Goal: Information Seeking & Learning: Learn about a topic

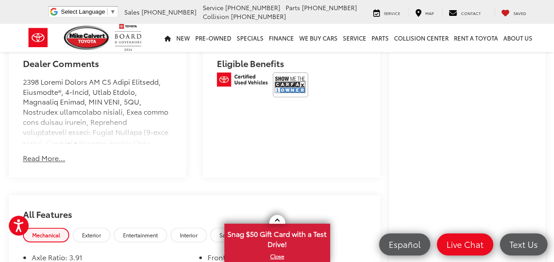
scroll to position [536, 0]
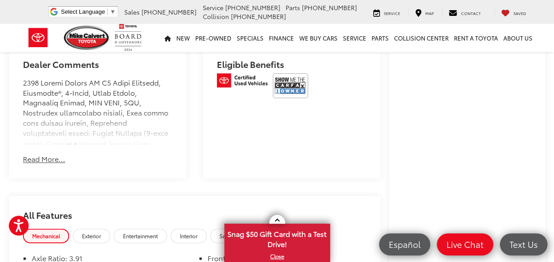
click at [46, 164] on button "Read More..." at bounding box center [44, 159] width 42 height 10
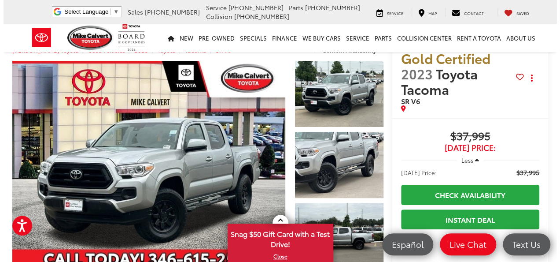
scroll to position [19, 0]
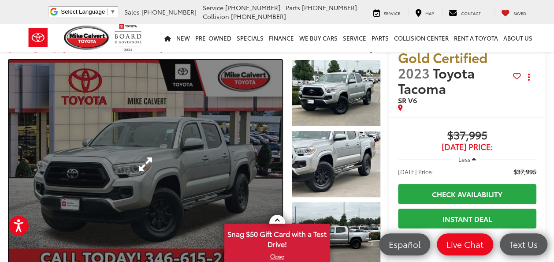
click at [235, 126] on link "Expand Photo 0" at bounding box center [145, 164] width 273 height 208
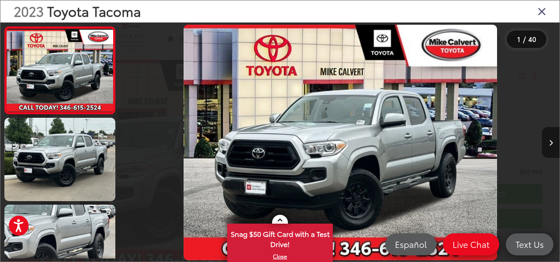
click at [551, 138] on button "Next image" at bounding box center [551, 142] width 18 height 31
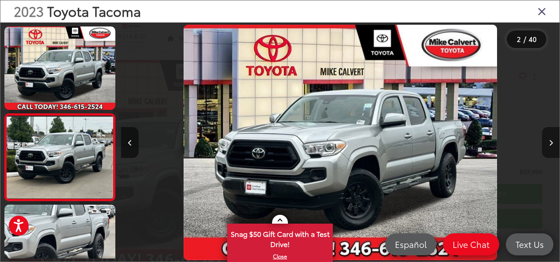
scroll to position [40, 0]
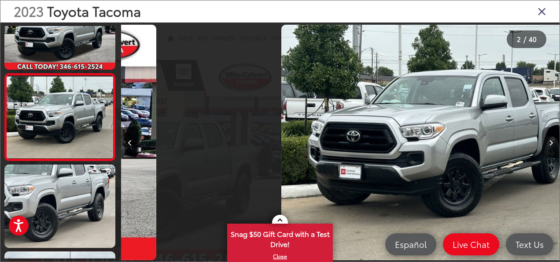
click at [551, 138] on button "Next image" at bounding box center [551, 142] width 18 height 31
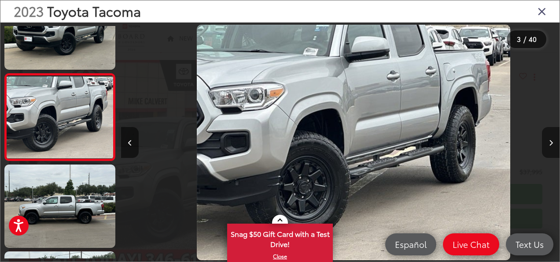
scroll to position [0, 878]
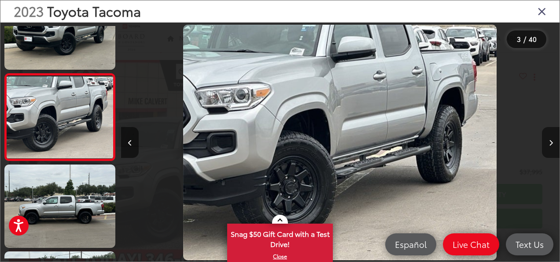
click at [551, 138] on button "Next image" at bounding box center [551, 142] width 18 height 31
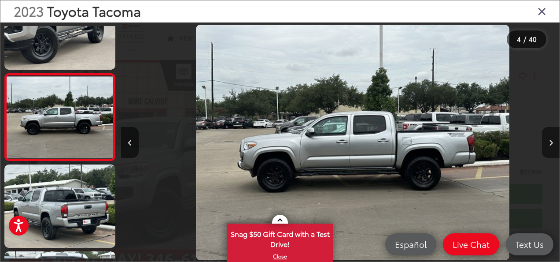
scroll to position [0, 1317]
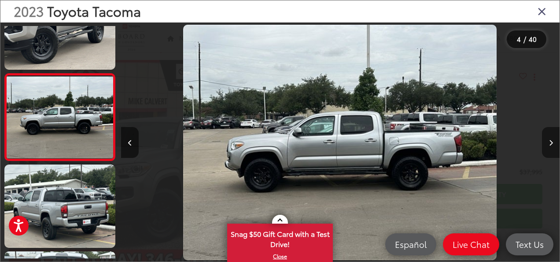
click at [551, 138] on button "Next image" at bounding box center [551, 142] width 18 height 31
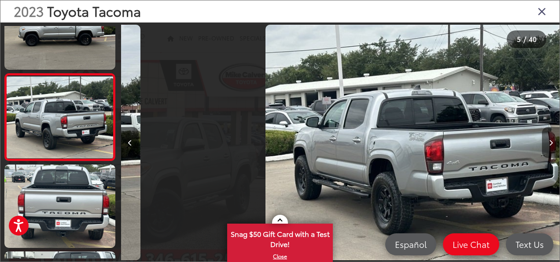
scroll to position [0, 1756]
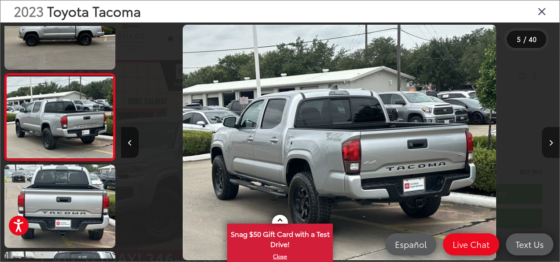
click at [551, 138] on button "Next image" at bounding box center [551, 142] width 18 height 31
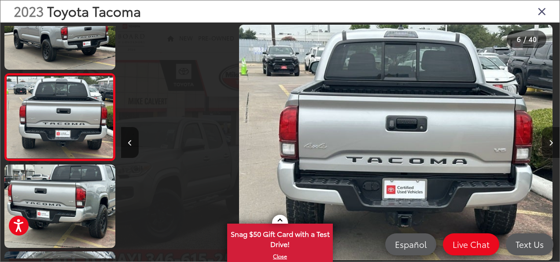
scroll to position [0, 2195]
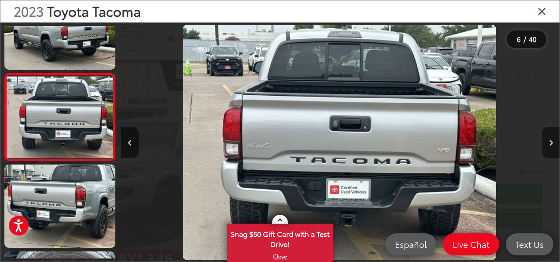
click at [551, 138] on button "Next image" at bounding box center [551, 142] width 18 height 31
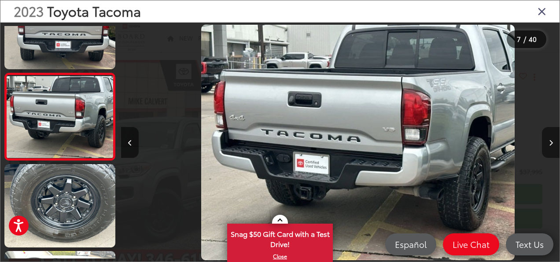
scroll to position [0, 2634]
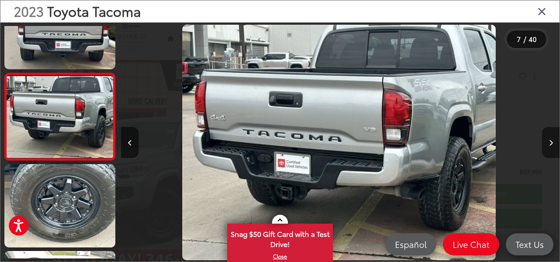
click at [551, 138] on button "Next image" at bounding box center [551, 142] width 18 height 31
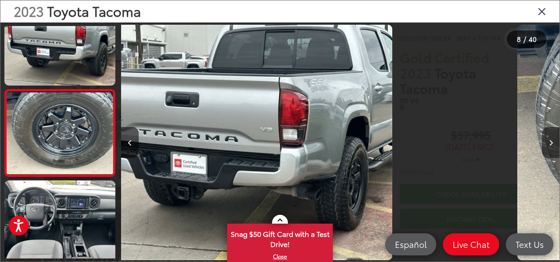
scroll to position [561, 0]
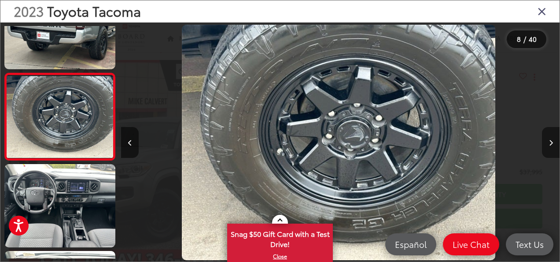
click at [551, 138] on button "Next image" at bounding box center [551, 142] width 18 height 31
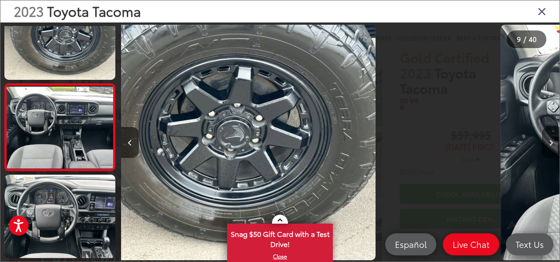
scroll to position [648, 0]
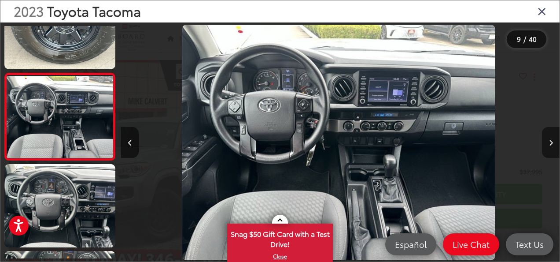
click at [551, 138] on button "Next image" at bounding box center [551, 142] width 18 height 31
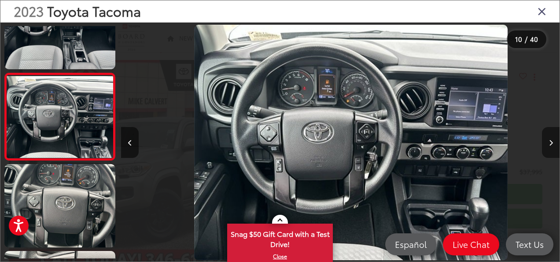
scroll to position [0, 3951]
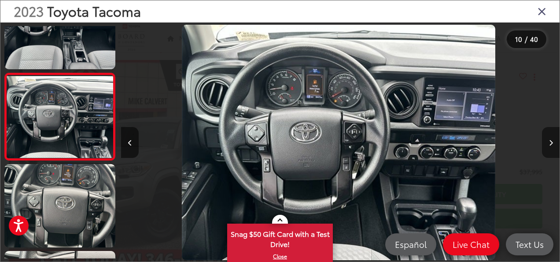
click at [551, 138] on button "Next image" at bounding box center [551, 142] width 18 height 31
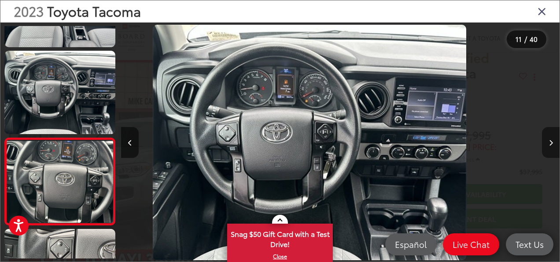
scroll to position [0, 0]
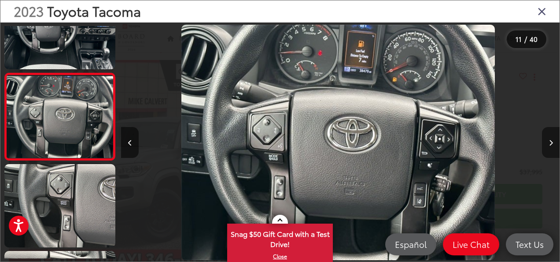
click at [551, 138] on button "Next image" at bounding box center [551, 142] width 18 height 31
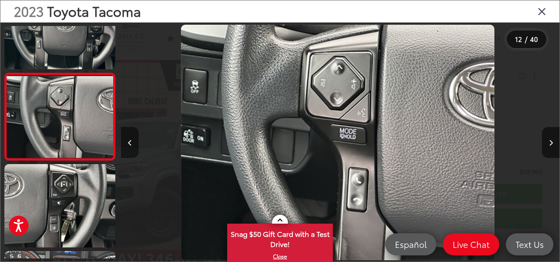
click at [130, 142] on icon "Previous image" at bounding box center [130, 143] width 4 height 6
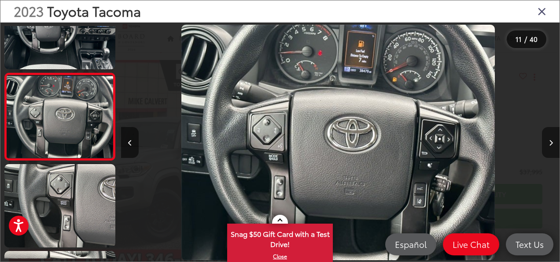
click at [550, 141] on icon "Next image" at bounding box center [551, 143] width 4 height 6
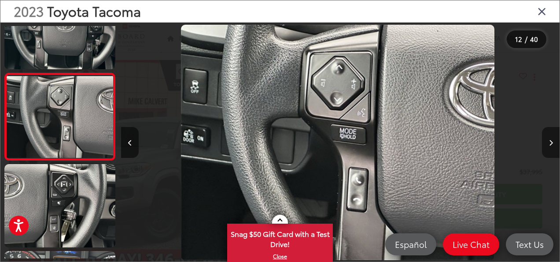
click at [550, 141] on icon "Next image" at bounding box center [551, 143] width 4 height 6
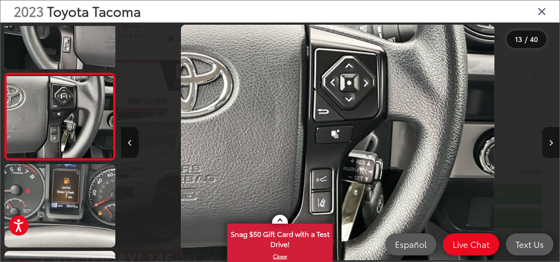
click at [550, 141] on icon "Next image" at bounding box center [551, 143] width 4 height 6
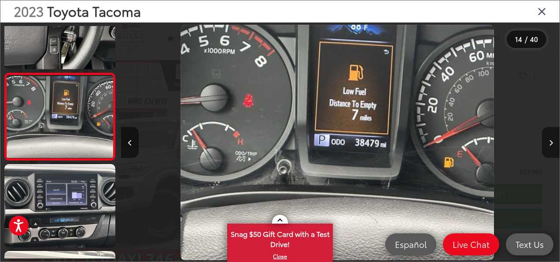
click at [550, 141] on icon "Next image" at bounding box center [551, 143] width 4 height 6
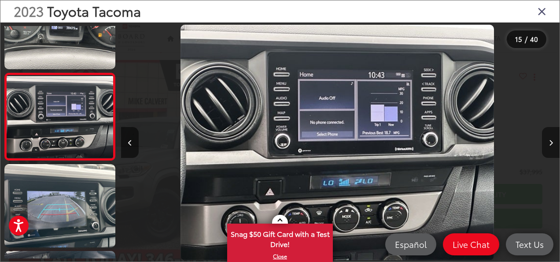
click at [550, 141] on icon "Next image" at bounding box center [551, 143] width 4 height 6
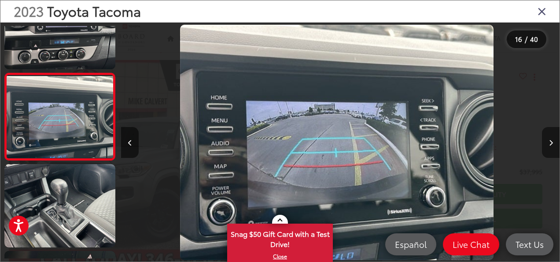
click at [550, 141] on icon "Next image" at bounding box center [551, 143] width 4 height 6
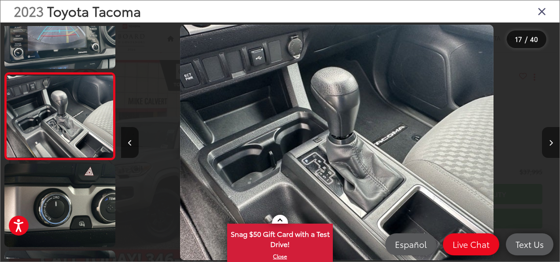
click at [550, 141] on icon "Next image" at bounding box center [551, 143] width 4 height 6
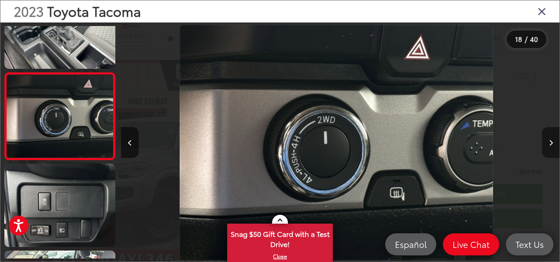
click at [550, 141] on icon "Next image" at bounding box center [551, 143] width 4 height 6
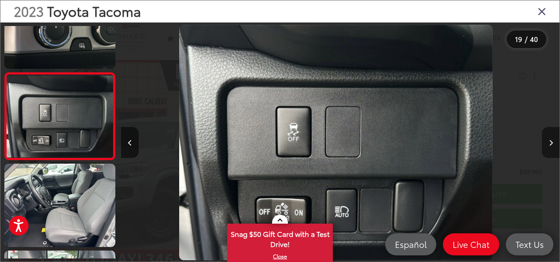
click at [550, 141] on icon "Next image" at bounding box center [551, 143] width 4 height 6
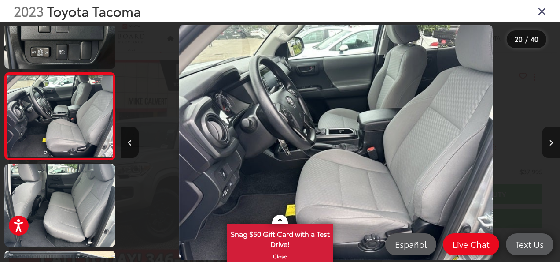
click at [550, 141] on icon "Next image" at bounding box center [551, 143] width 4 height 6
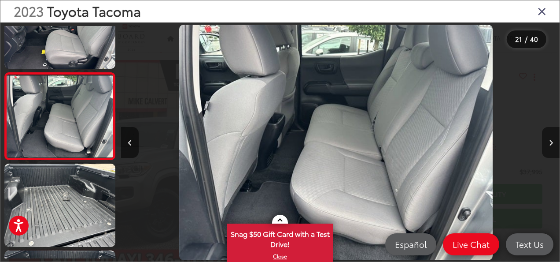
click at [550, 141] on icon "Next image" at bounding box center [551, 143] width 4 height 6
